Goal: Task Accomplishment & Management: Manage account settings

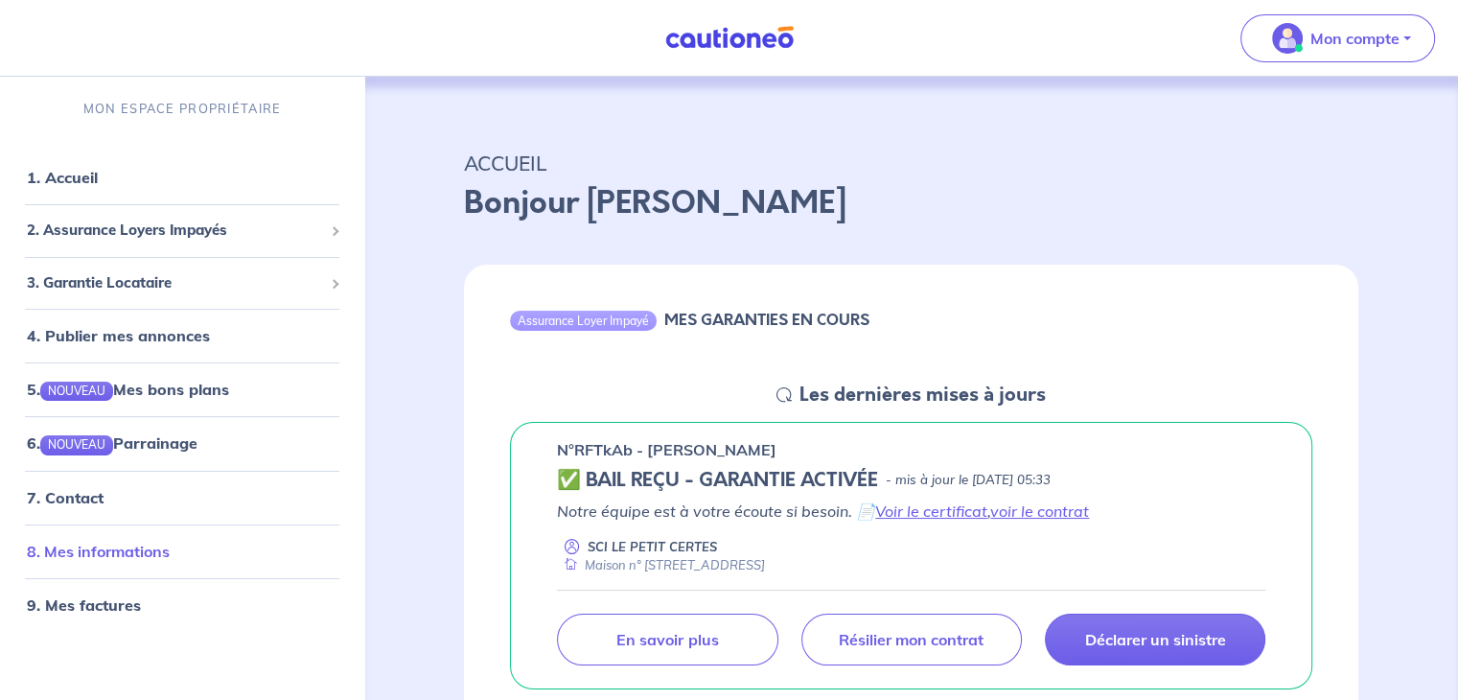
click at [170, 561] on link "8. Mes informations" at bounding box center [98, 551] width 143 height 19
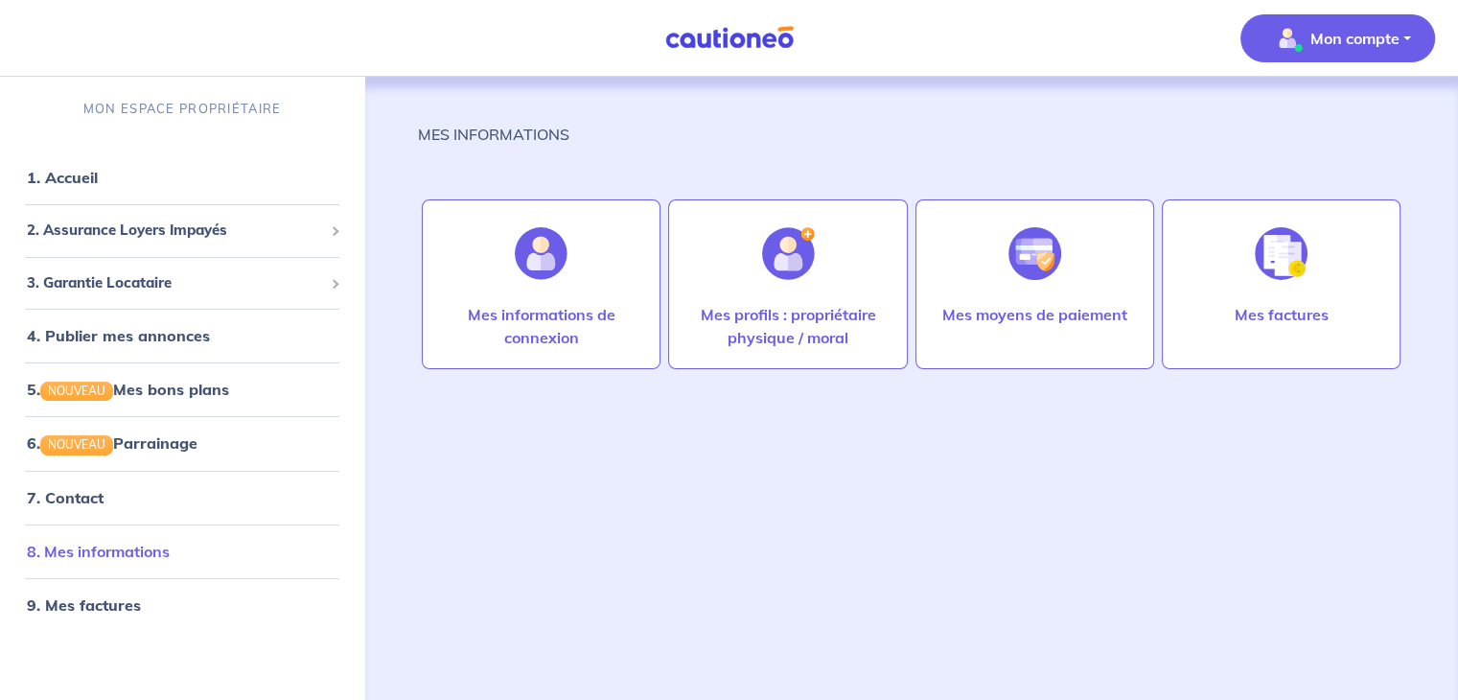
click at [170, 550] on link "8. Mes informations" at bounding box center [98, 551] width 143 height 19
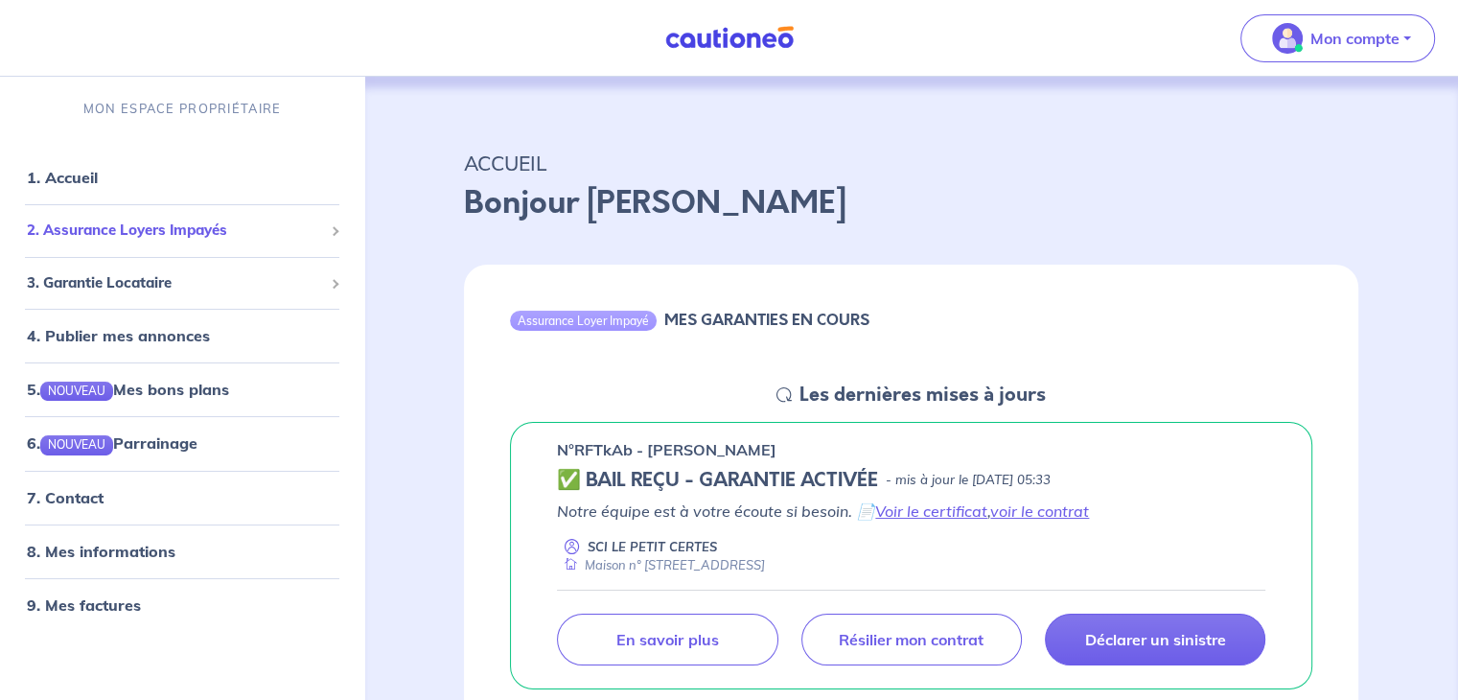
click at [250, 237] on span "2. Assurance Loyers Impayés" at bounding box center [175, 231] width 296 height 22
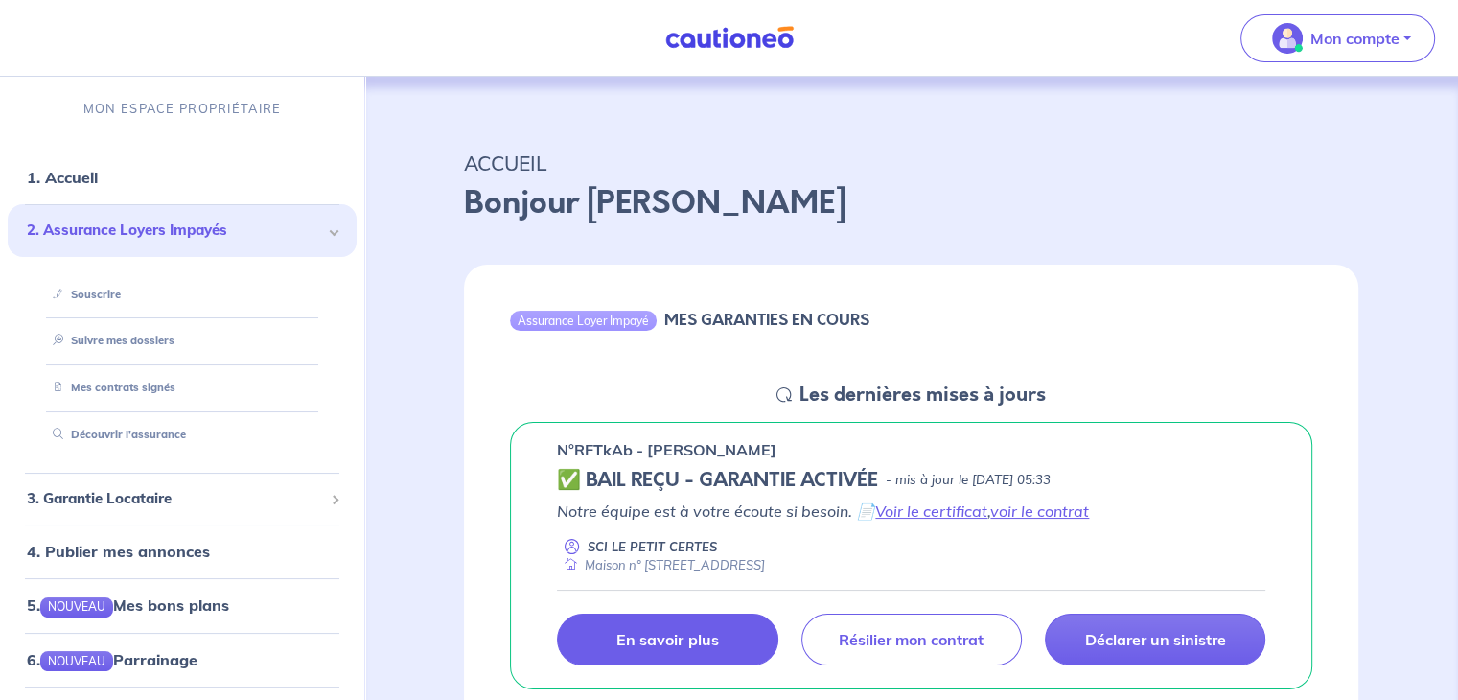
click at [729, 645] on link "En savoir plus" at bounding box center [667, 640] width 221 height 52
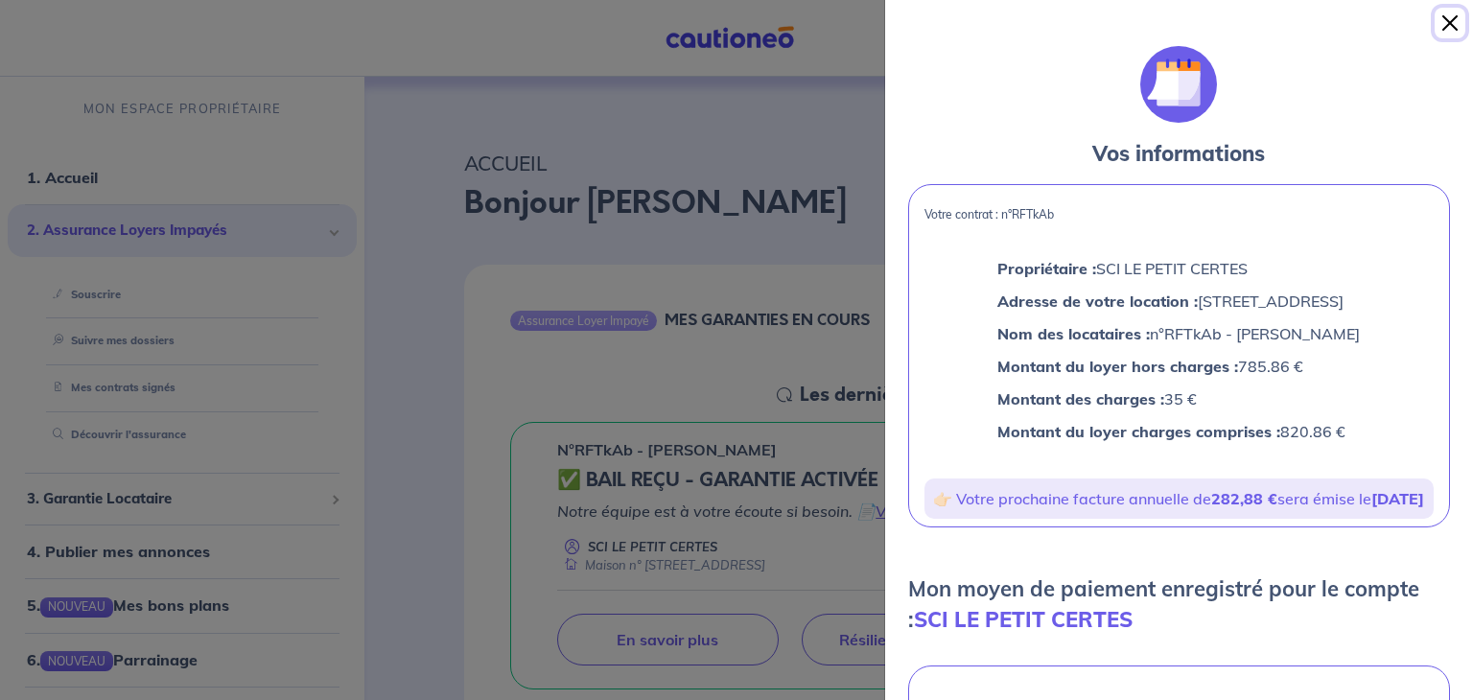
click at [1453, 27] on button "Close" at bounding box center [1449, 23] width 31 height 31
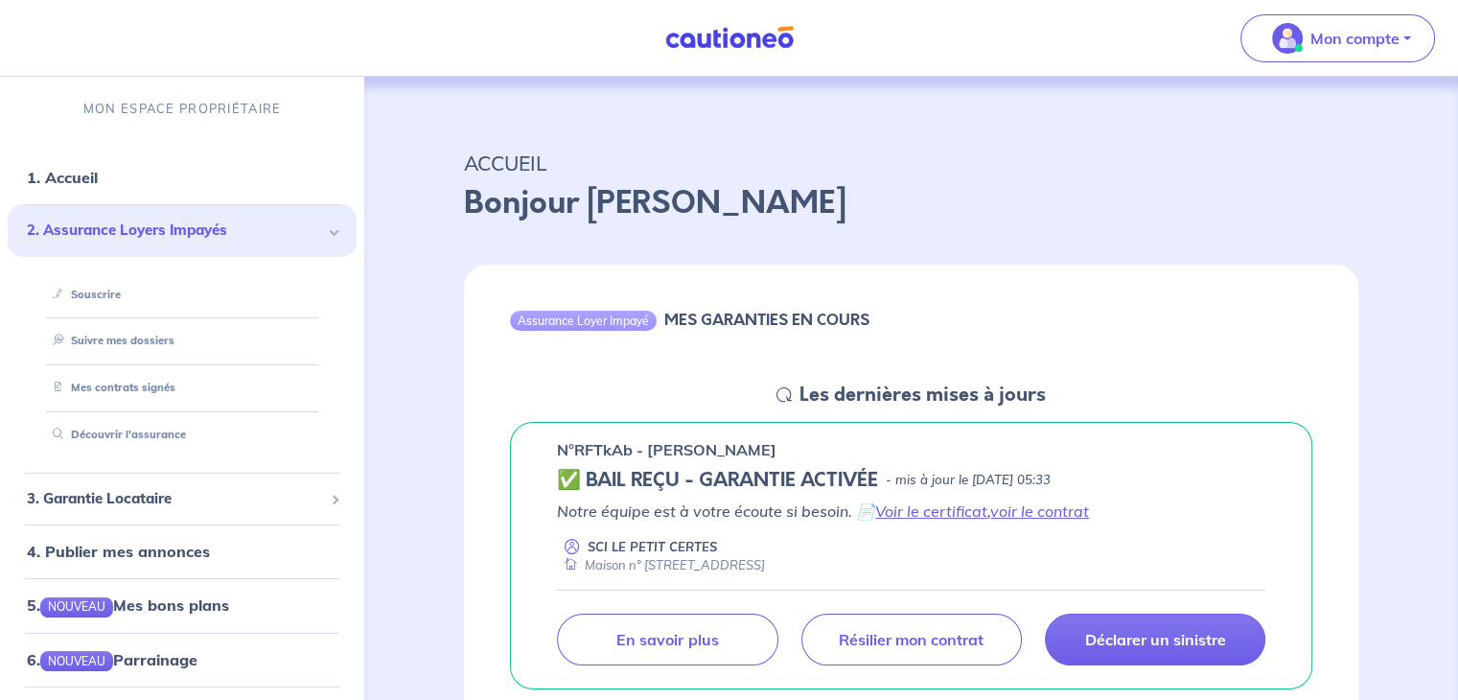
drag, startPoint x: 1464, startPoint y: 75, endPoint x: 1422, endPoint y: 523, distance: 449.7
drag, startPoint x: 1465, startPoint y: 68, endPoint x: 1417, endPoint y: 150, distance: 94.6
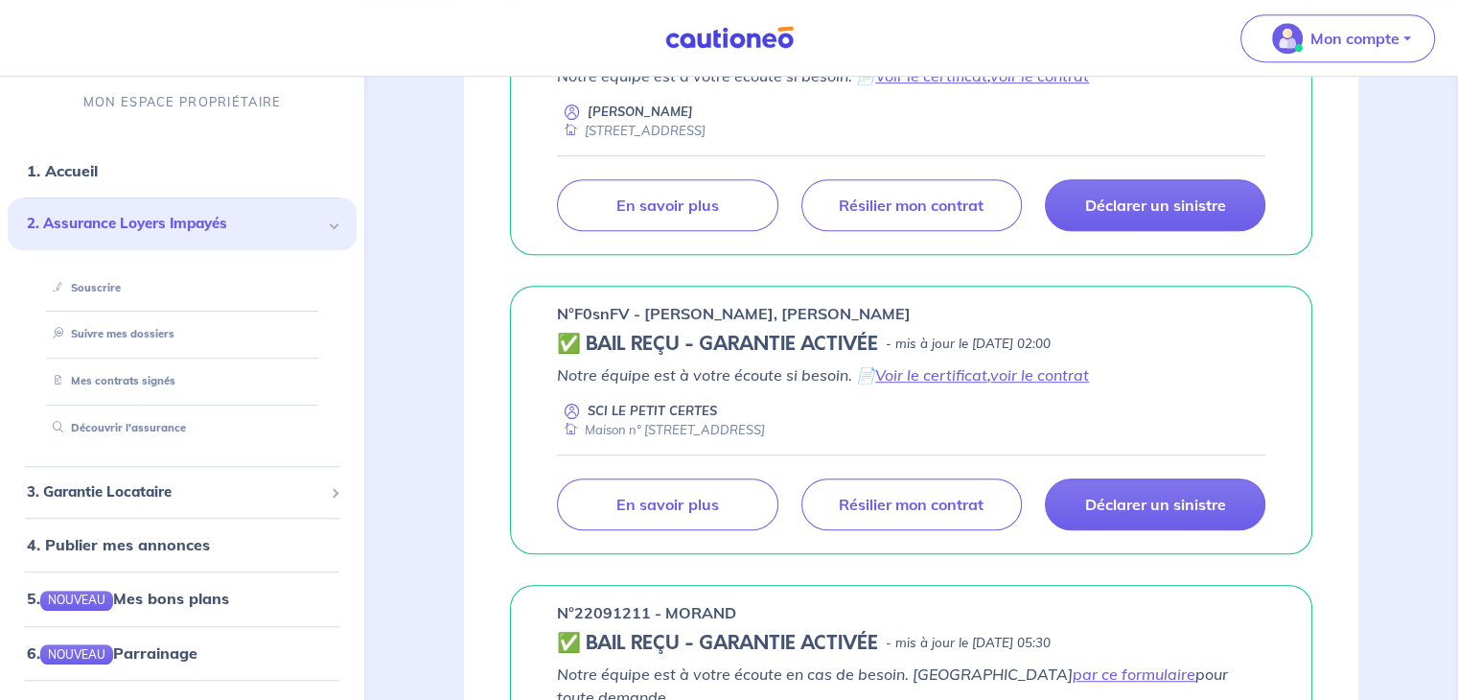
scroll to position [1052, 0]
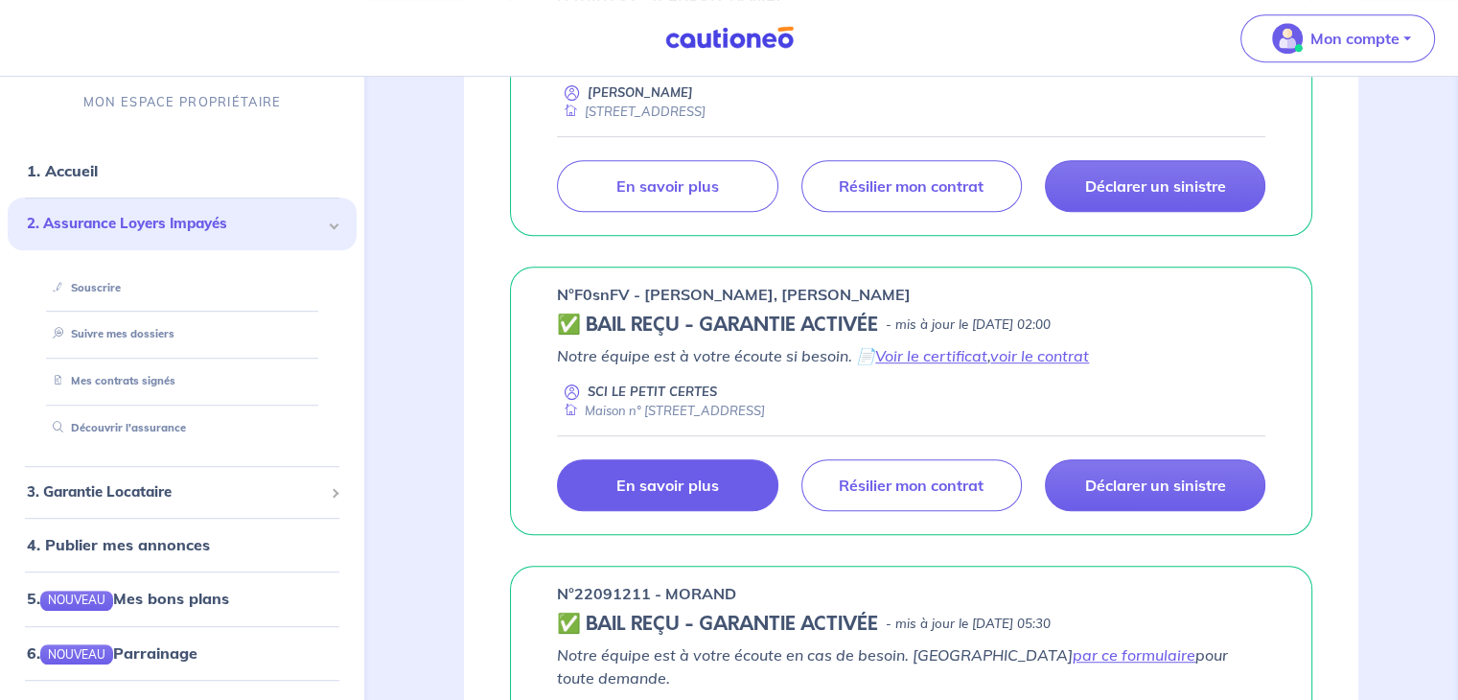
click at [687, 496] on link "En savoir plus" at bounding box center [667, 485] width 221 height 52
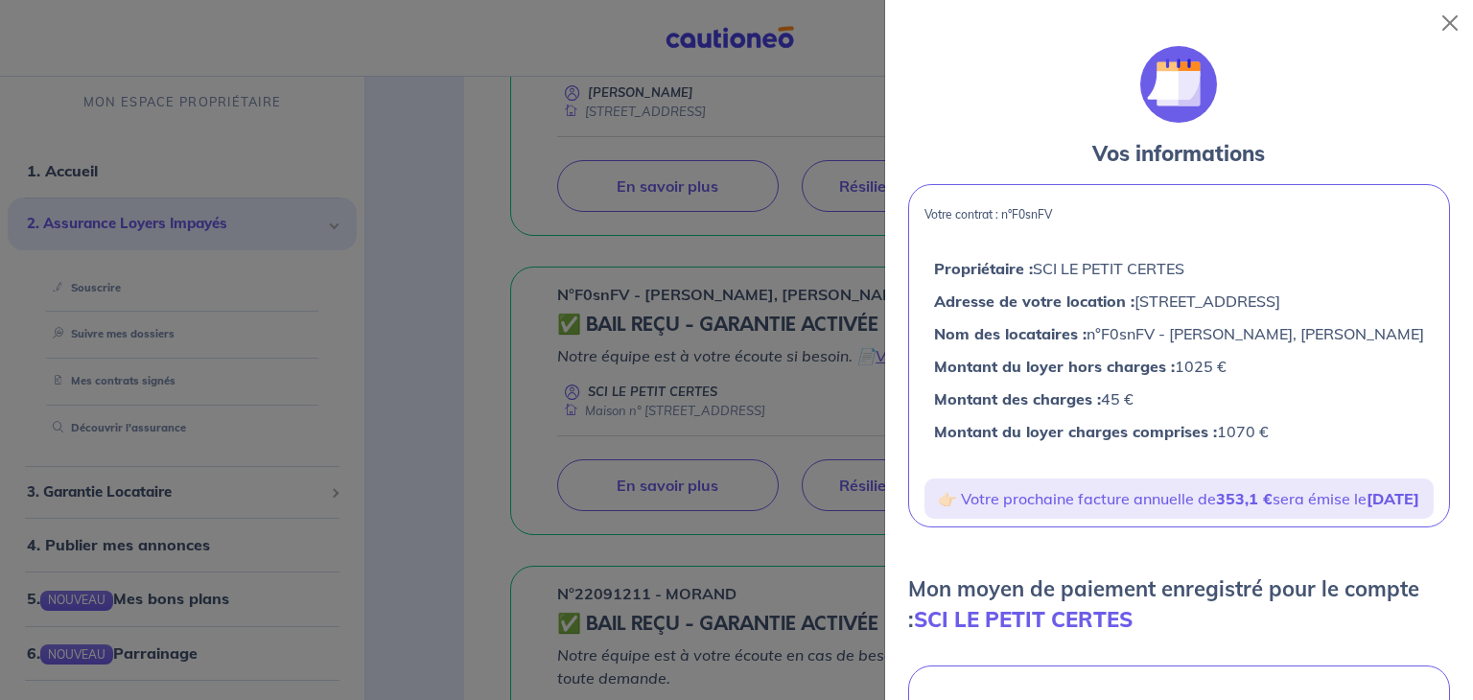
drag, startPoint x: 1463, startPoint y: 312, endPoint x: 769, endPoint y: 434, distance: 704.9
click at [769, 434] on div at bounding box center [736, 350] width 1473 height 700
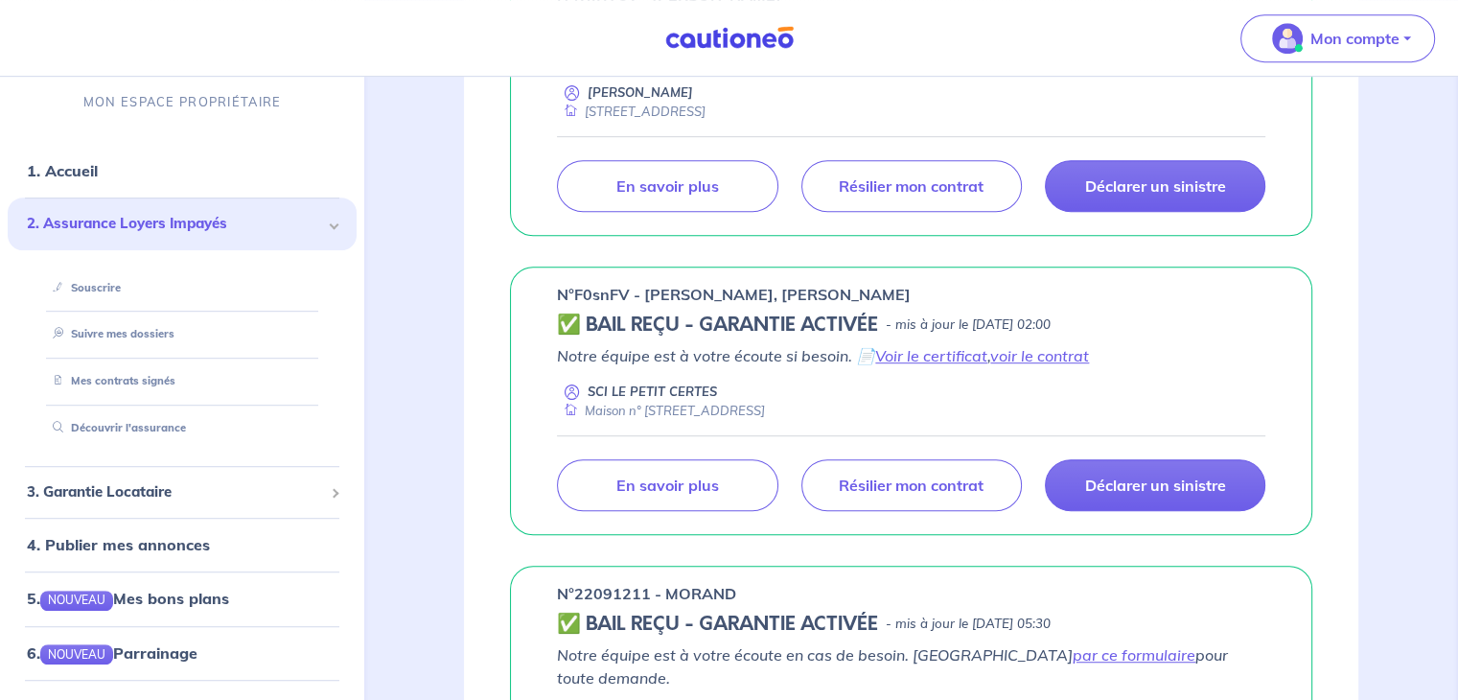
drag, startPoint x: 1464, startPoint y: 201, endPoint x: 1422, endPoint y: 197, distance: 42.5
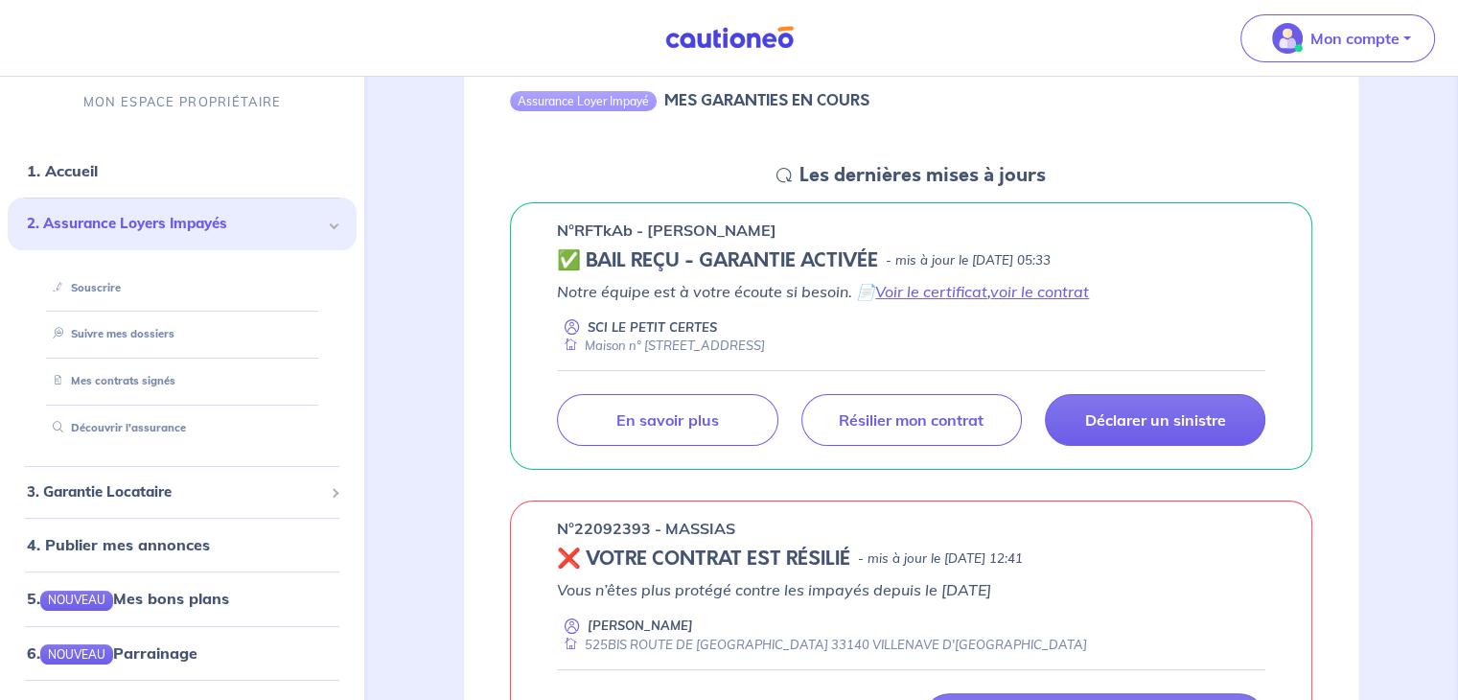
scroll to position [178, 0]
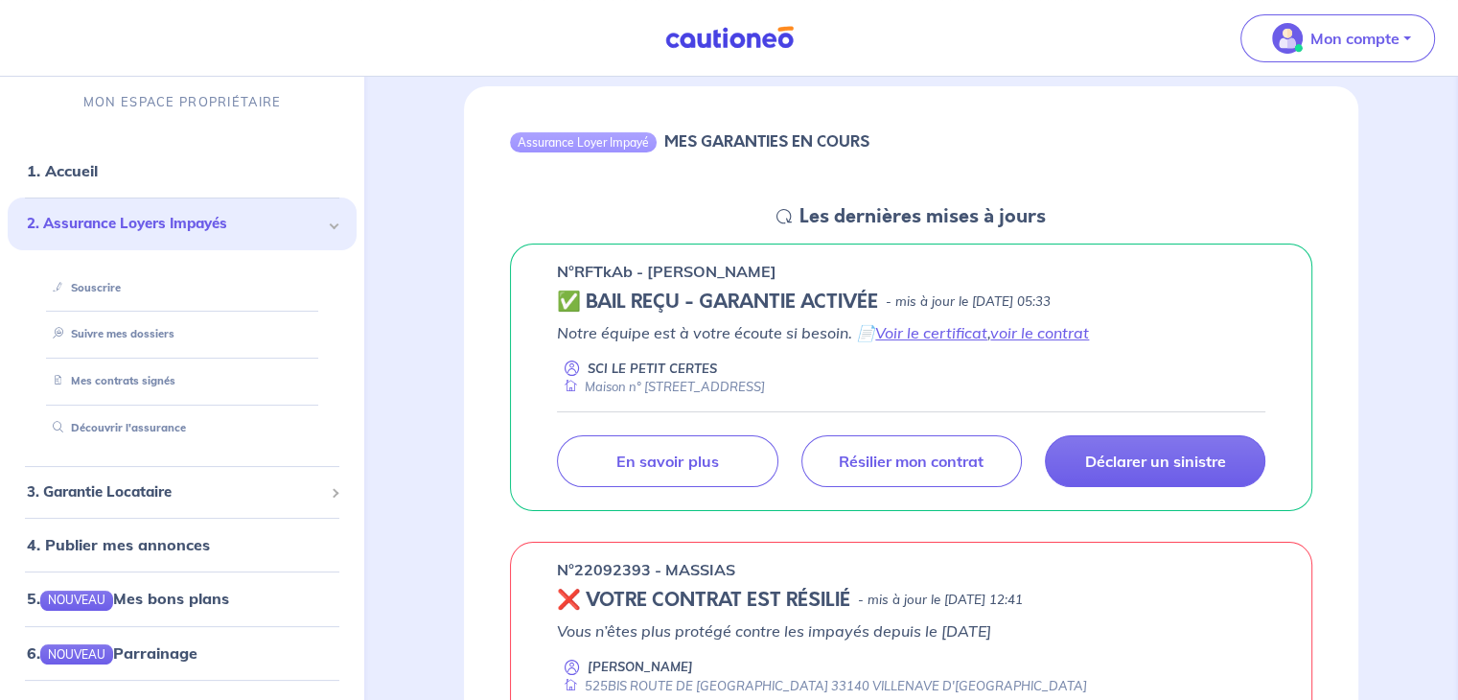
click at [1456, 17] on div "Mon compte" at bounding box center [1345, 38] width 225 height 79
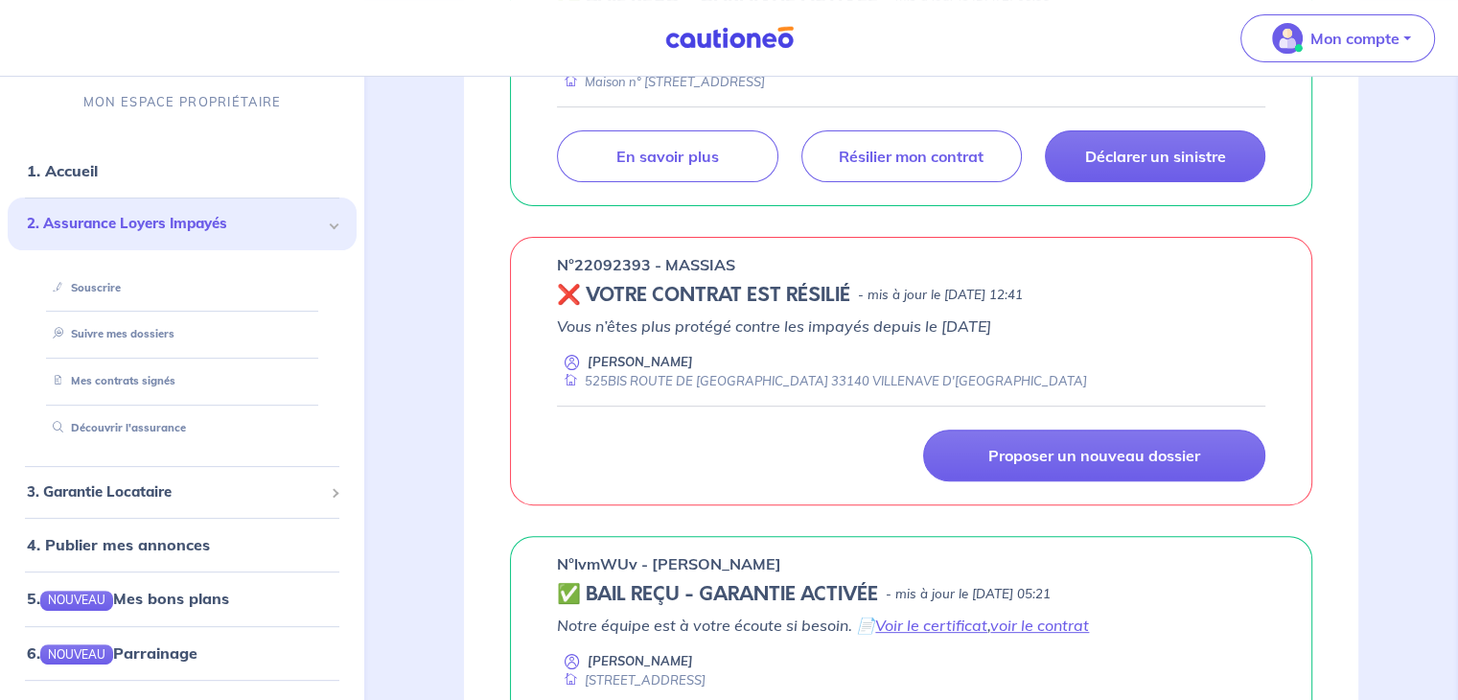
scroll to position [510, 0]
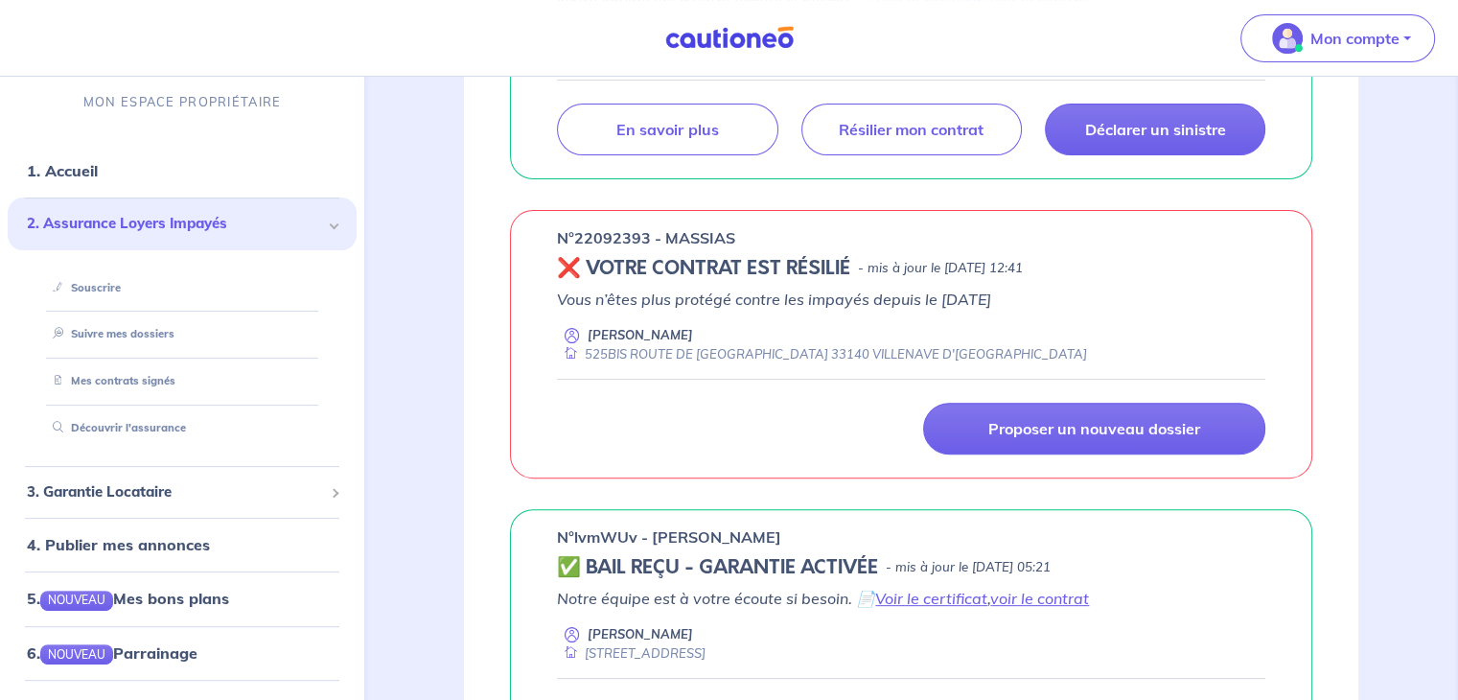
drag, startPoint x: 1465, startPoint y: 198, endPoint x: 1415, endPoint y: 85, distance: 123.6
drag, startPoint x: 1465, startPoint y: 128, endPoint x: 1465, endPoint y: 174, distance: 46.0
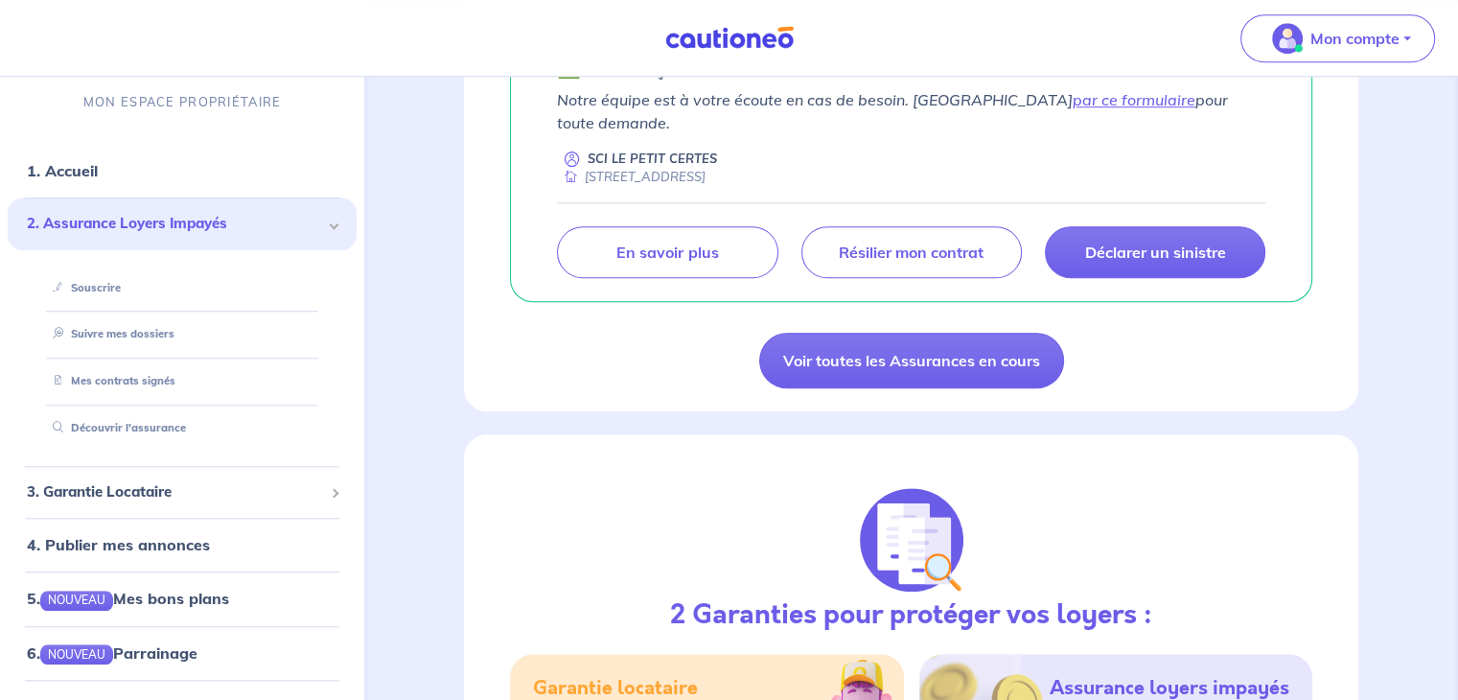
scroll to position [1622, 0]
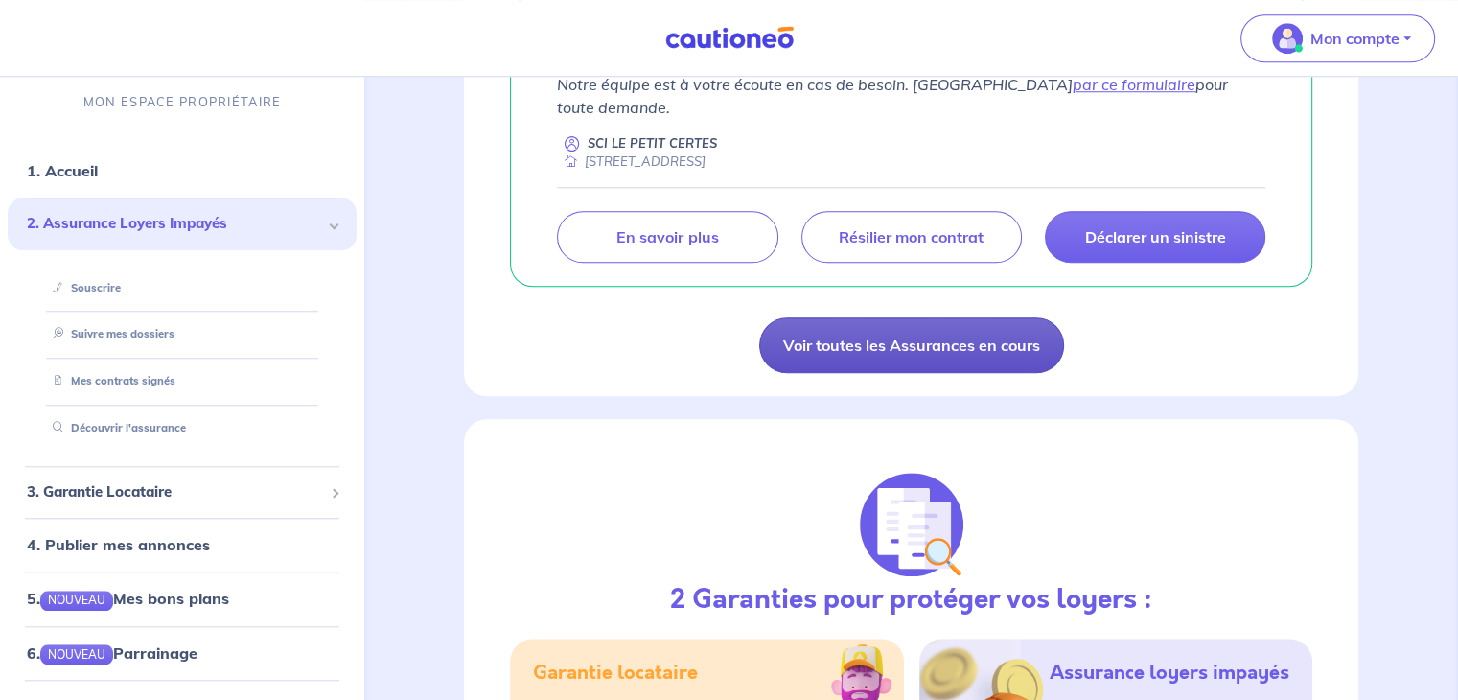
click at [1026, 328] on link "Voir toutes les Assurances en cours" at bounding box center [911, 345] width 305 height 56
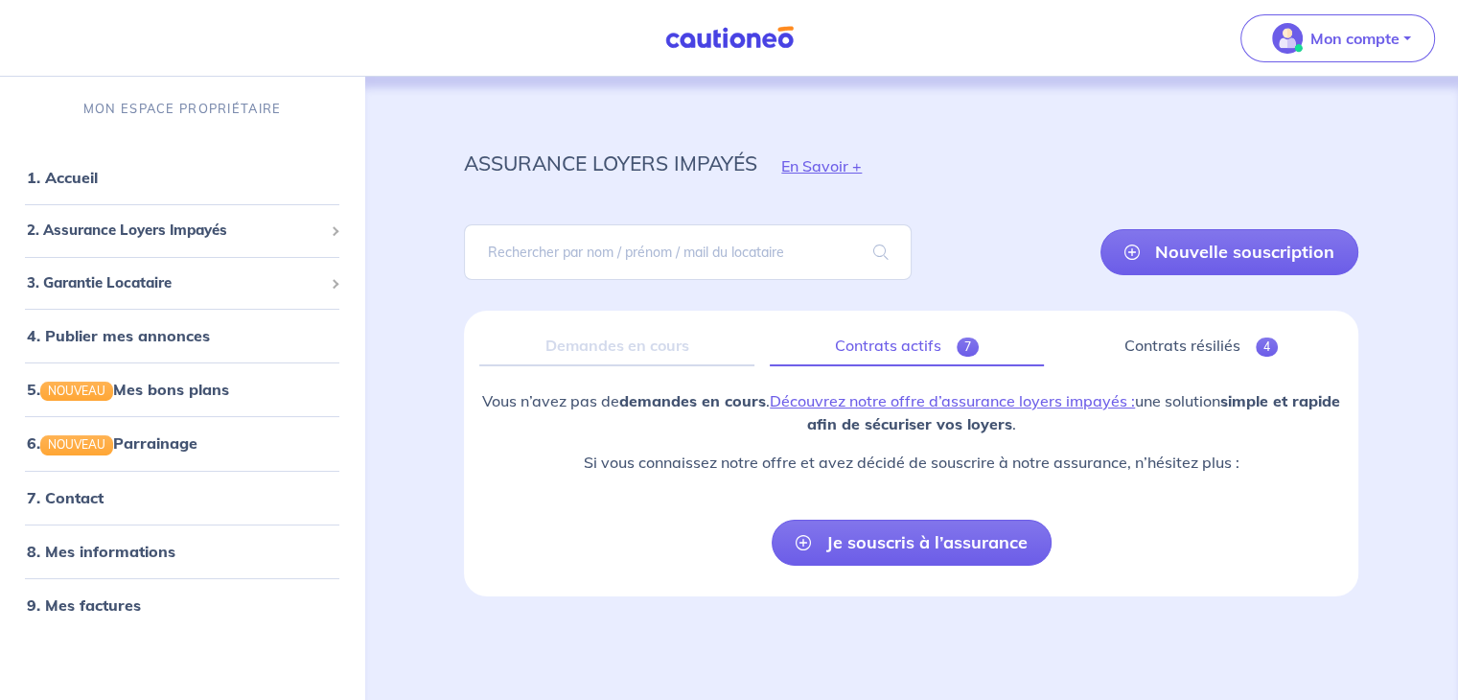
click at [928, 349] on link "Contrats actifs 7" at bounding box center [907, 346] width 274 height 40
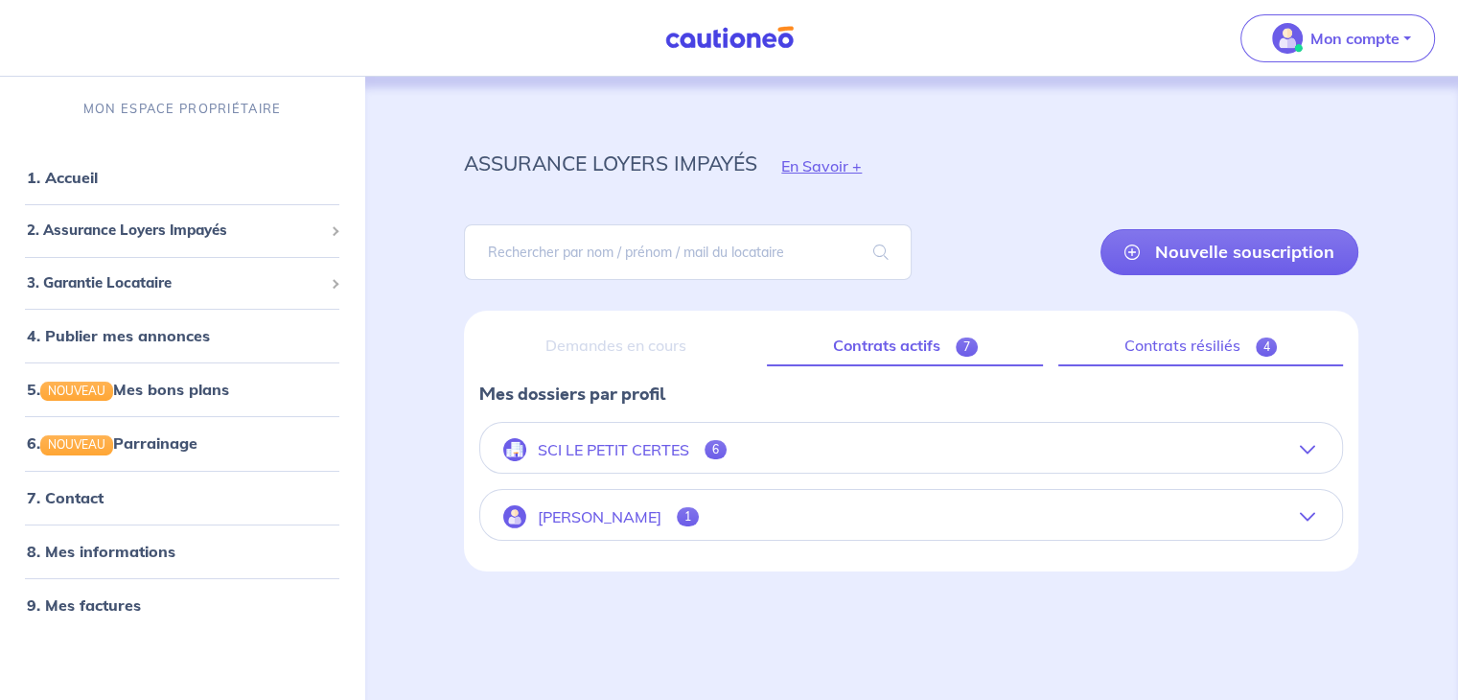
click at [1261, 345] on span "4" at bounding box center [1267, 346] width 22 height 19
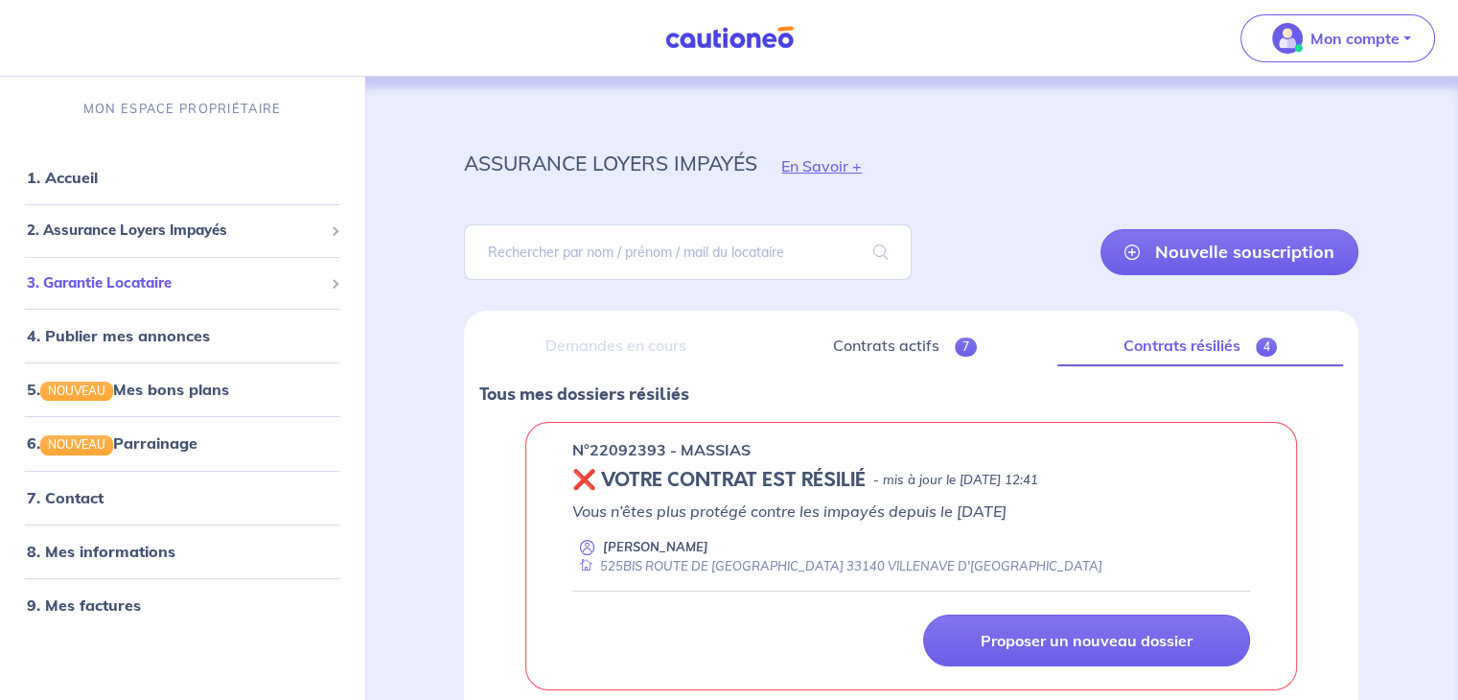
click at [131, 285] on span "3. Garantie Locataire" at bounding box center [175, 283] width 296 height 22
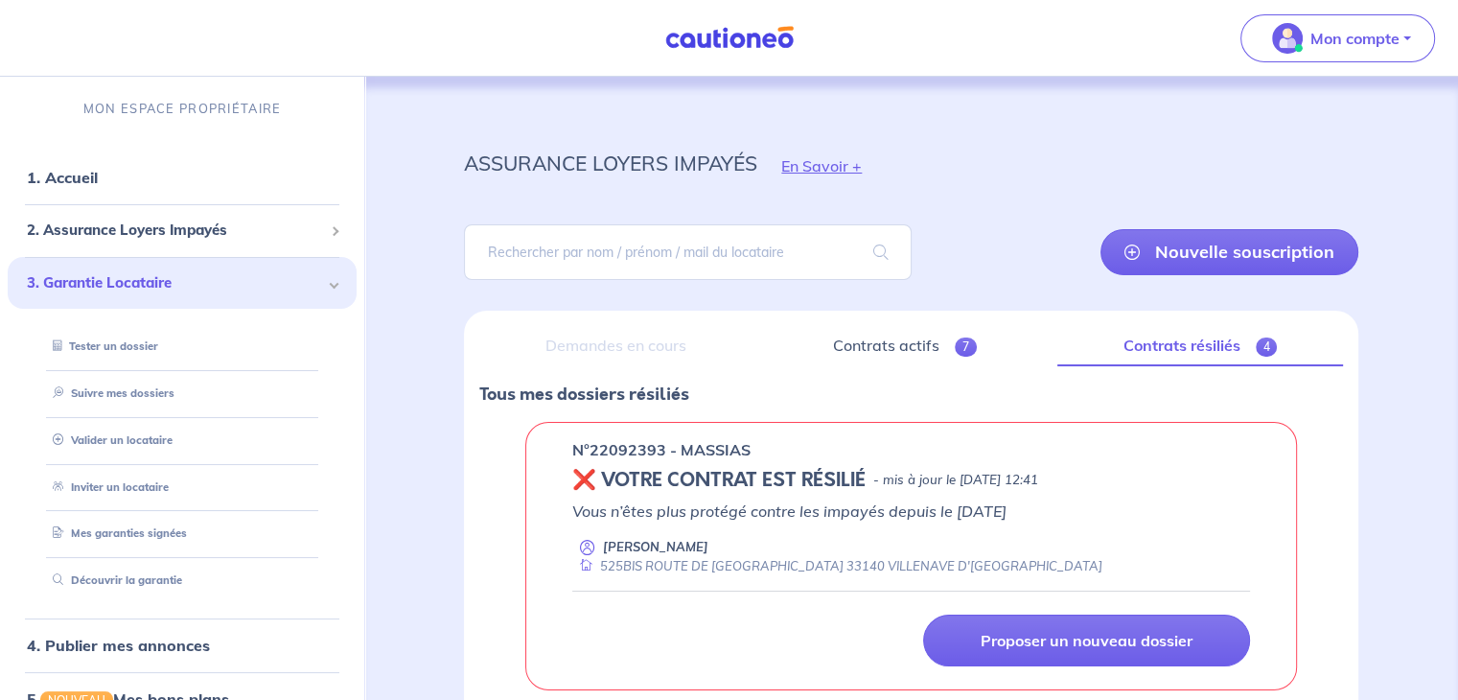
click at [131, 285] on span "3. Garantie Locataire" at bounding box center [175, 283] width 296 height 22
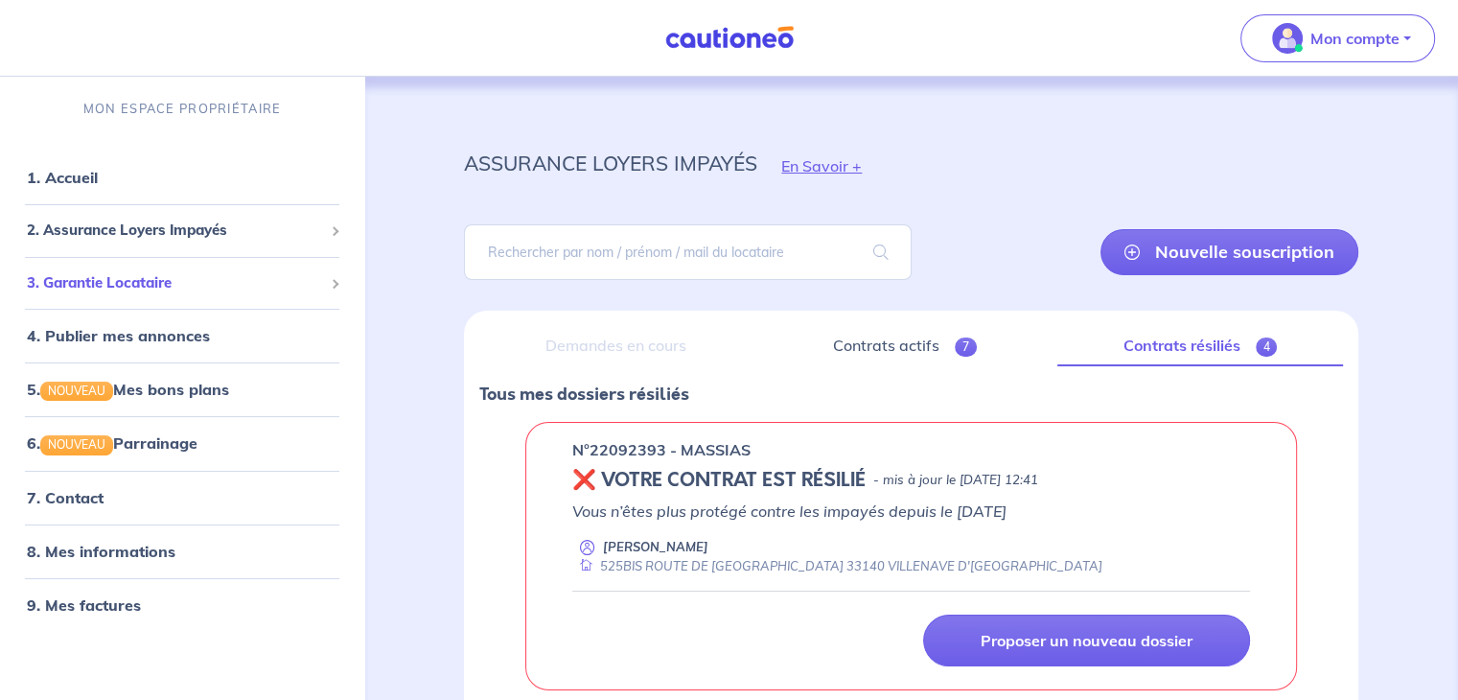
click at [131, 285] on span "3. Garantie Locataire" at bounding box center [175, 283] width 296 height 22
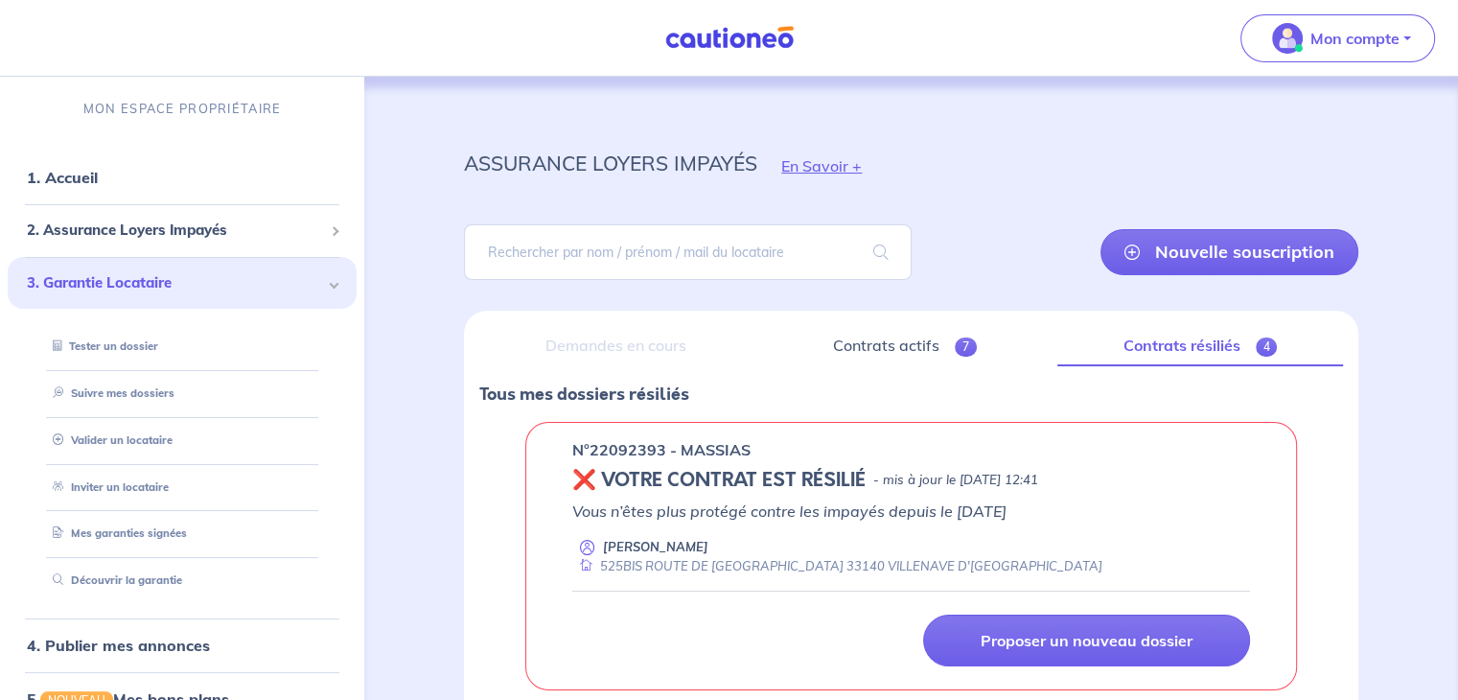
click at [226, 289] on span "3. Garantie Locataire" at bounding box center [175, 283] width 296 height 22
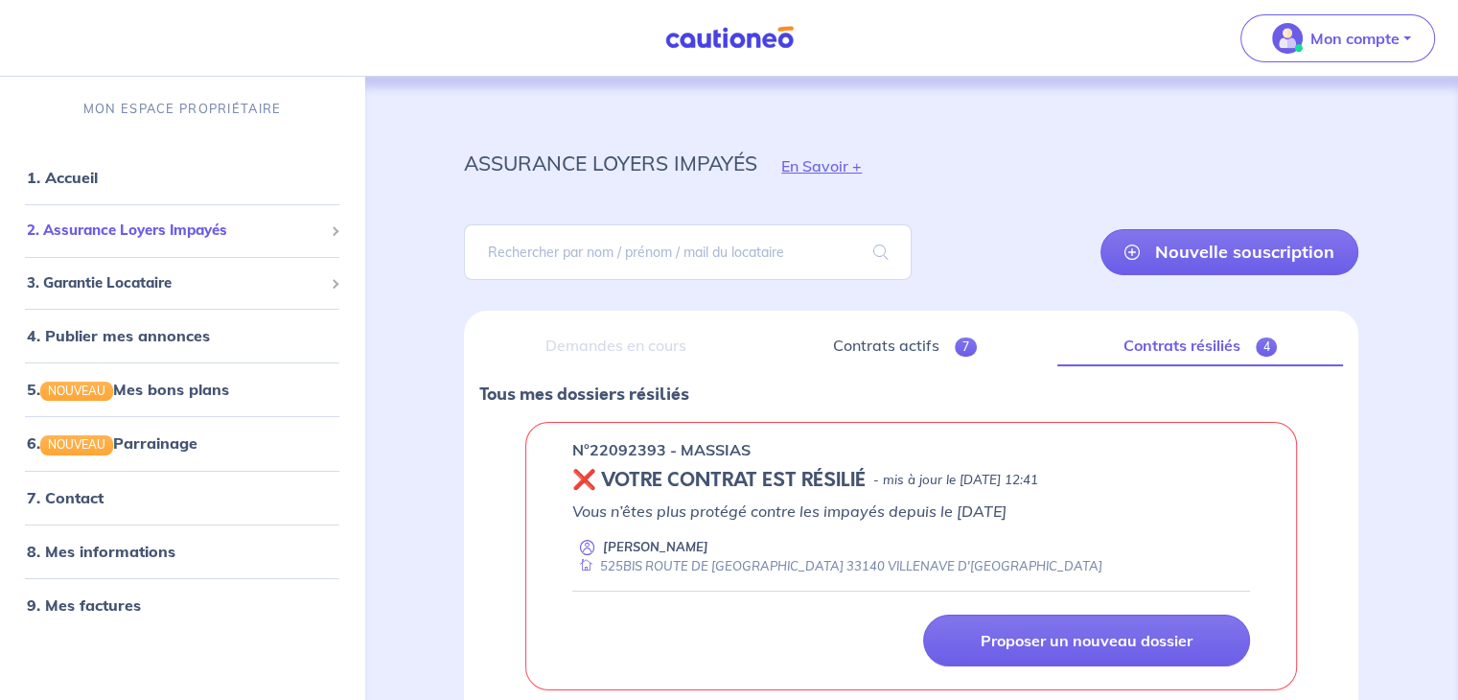
click at [84, 235] on span "2. Assurance Loyers Impayés" at bounding box center [175, 231] width 296 height 22
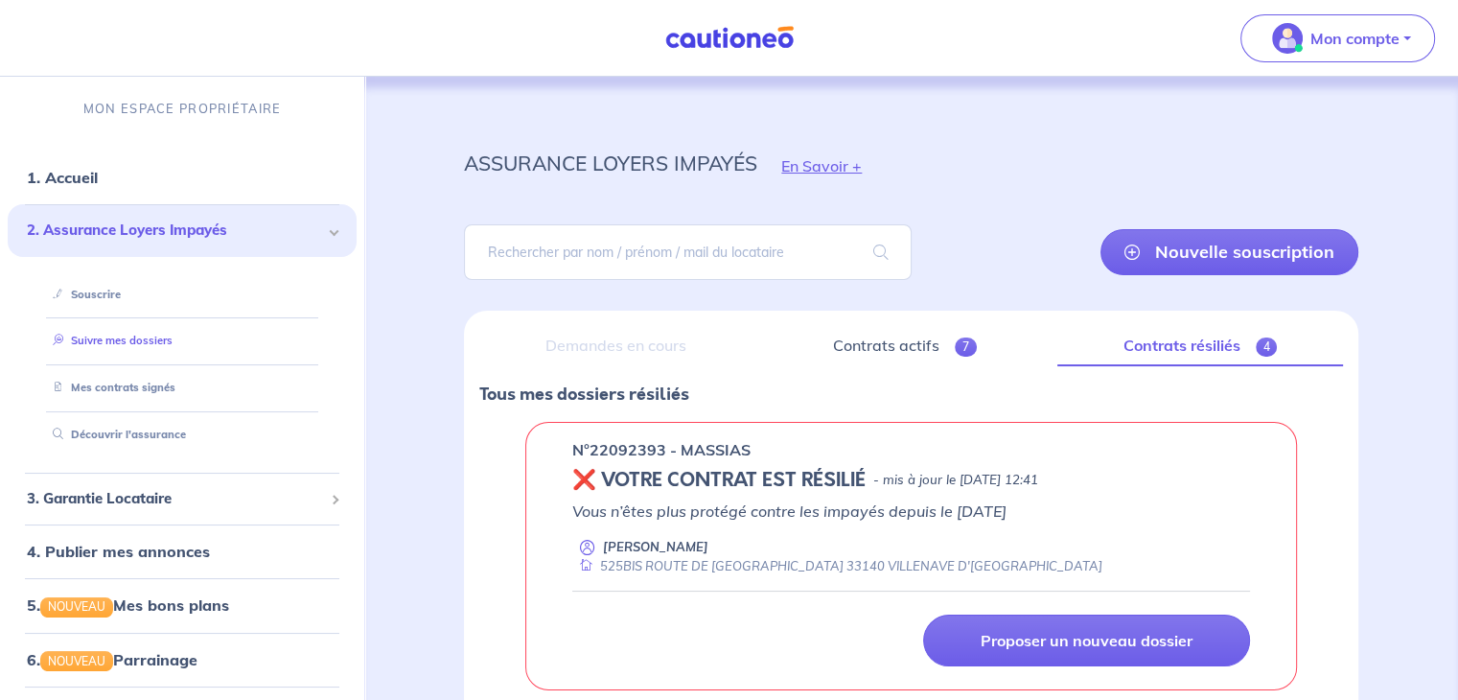
click at [119, 337] on link "Suivre mes dossiers" at bounding box center [109, 340] width 128 height 13
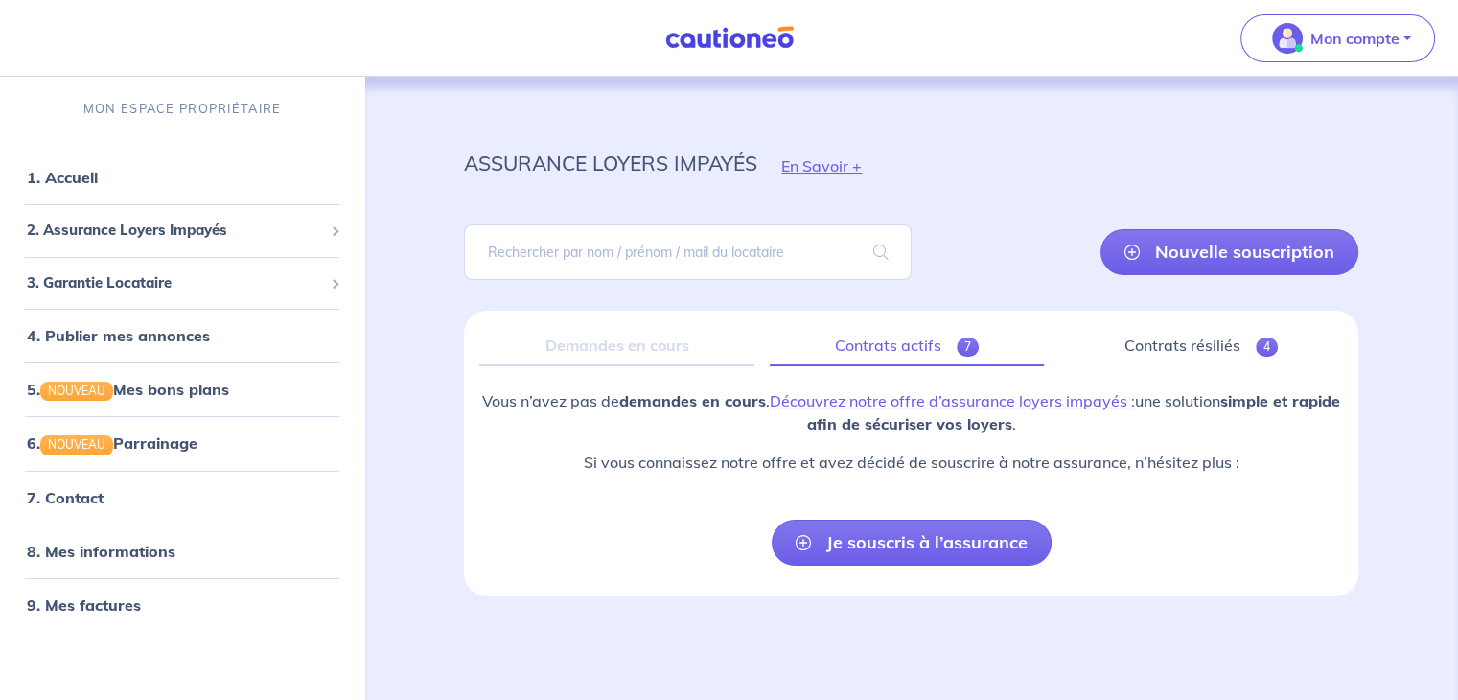
click at [890, 348] on link "Contrats actifs 7" at bounding box center [907, 346] width 274 height 40
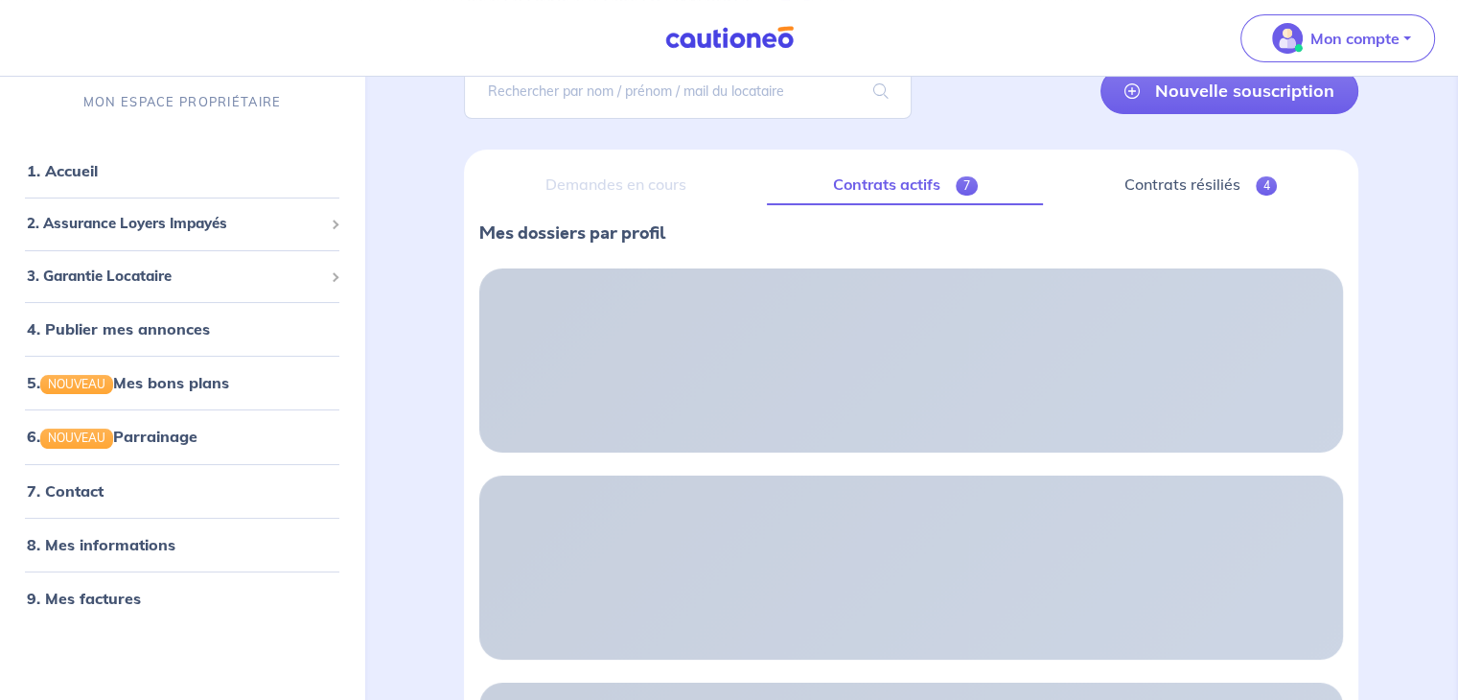
scroll to position [7, 0]
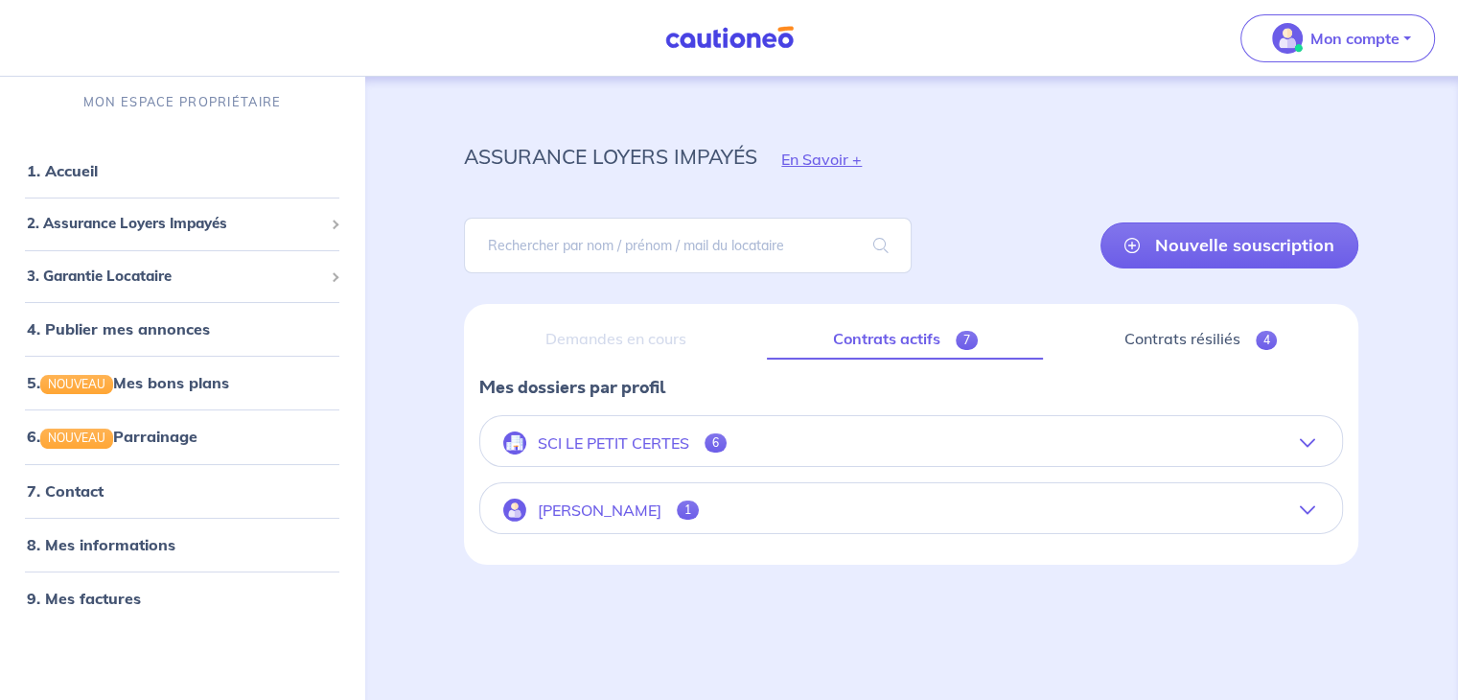
click at [1299, 444] on button "SCI LE PETIT CERTES 6" at bounding box center [911, 443] width 862 height 46
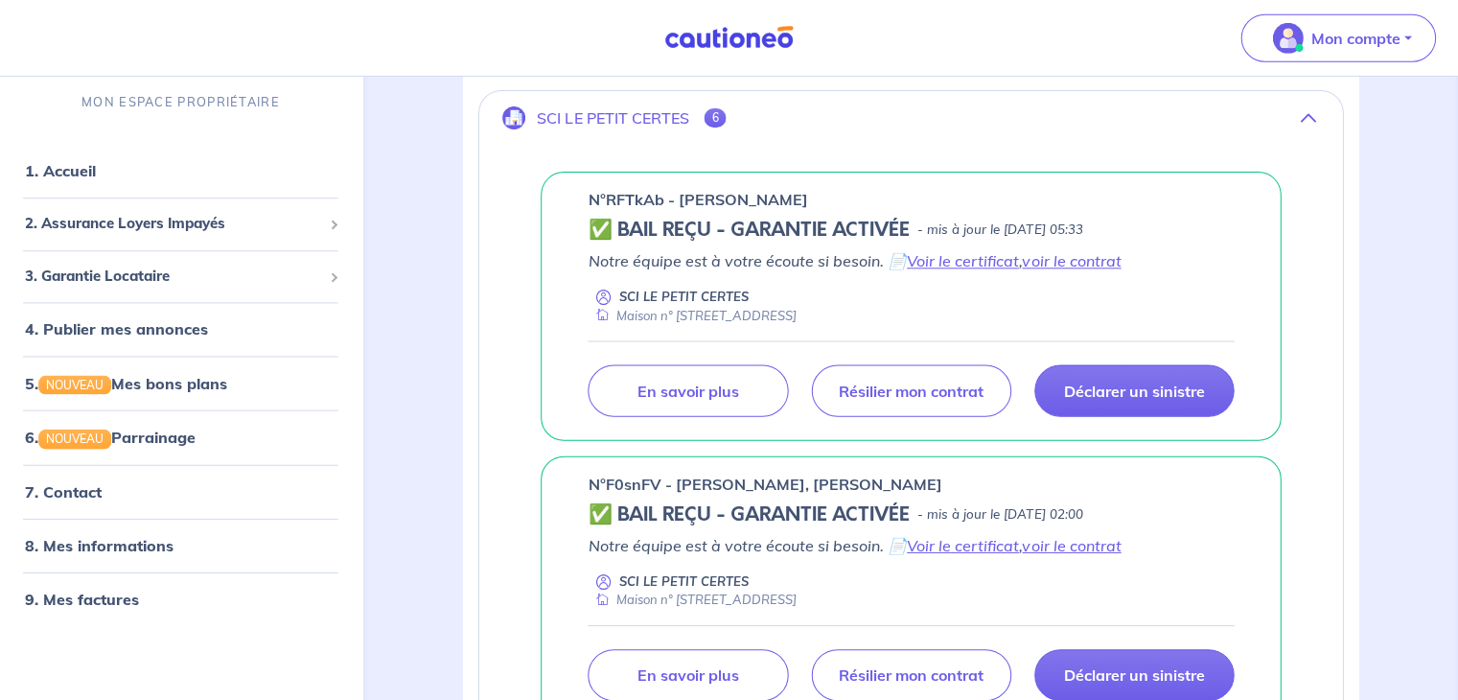
scroll to position [331, 0]
drag, startPoint x: 589, startPoint y: 481, endPoint x: 662, endPoint y: 479, distance: 72.9
click at [662, 479] on p "n°F0snFV - [PERSON_NAME], [PERSON_NAME]" at bounding box center [766, 484] width 354 height 23
copy p "n°F0snFV"
drag, startPoint x: 661, startPoint y: 200, endPoint x: 608, endPoint y: 193, distance: 53.3
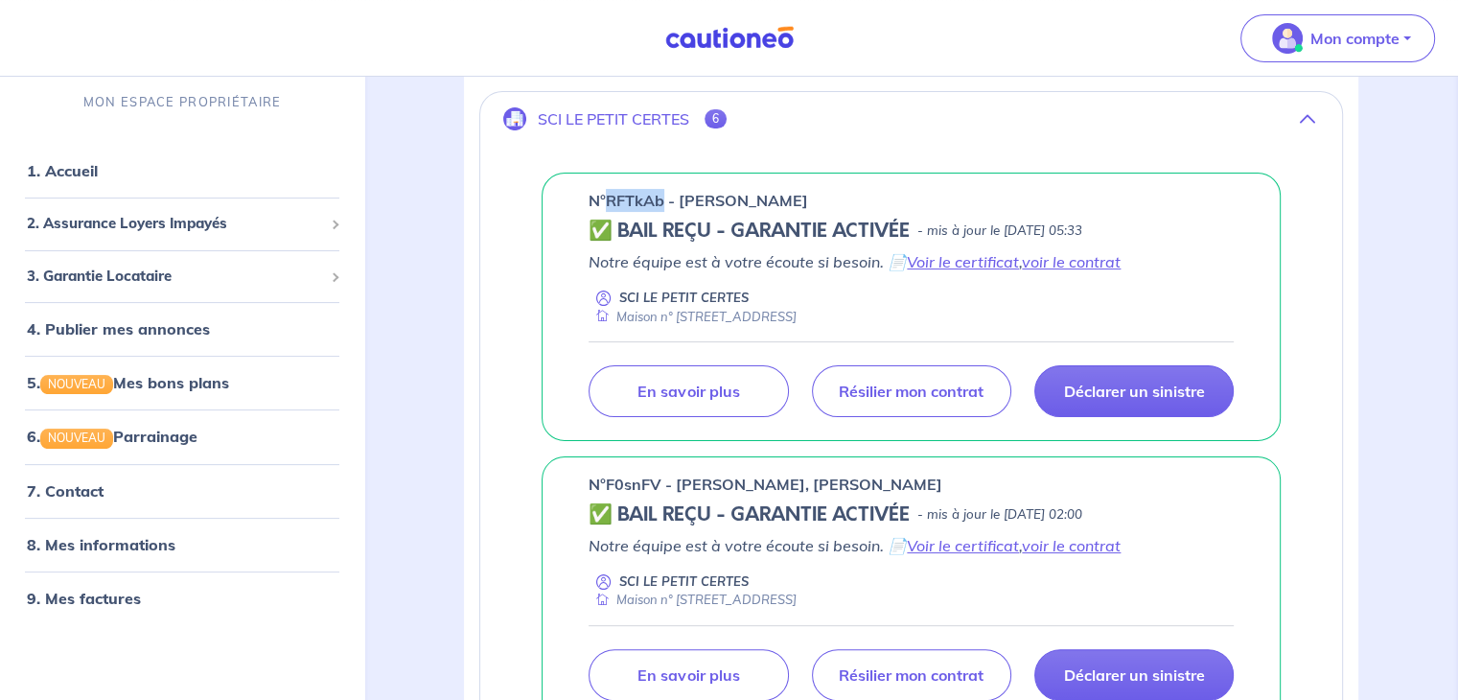
click at [608, 193] on p "n°RFTkAb - [PERSON_NAME]" at bounding box center [699, 200] width 220 height 23
copy p "RFTkAb"
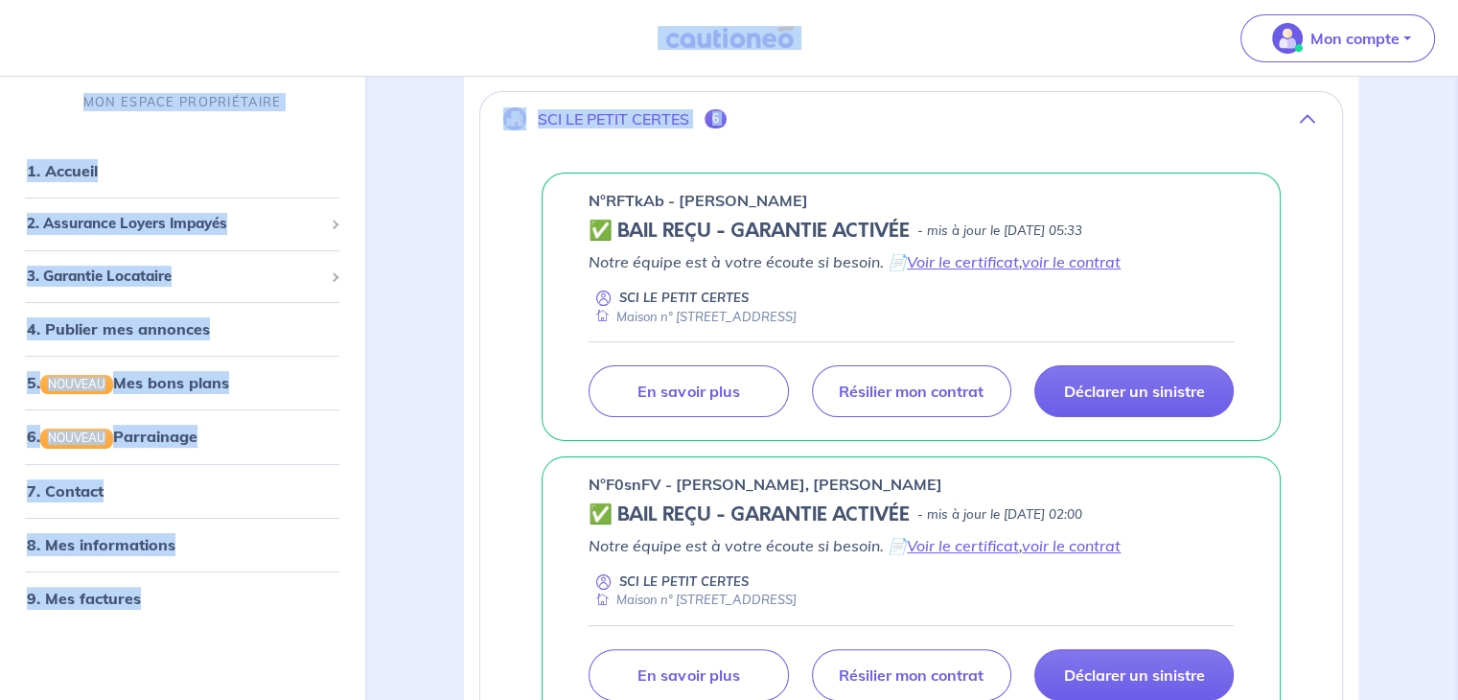
drag, startPoint x: 508, startPoint y: 30, endPoint x: 389, endPoint y: 143, distance: 164.1
